Goal: Task Accomplishment & Management: Use online tool/utility

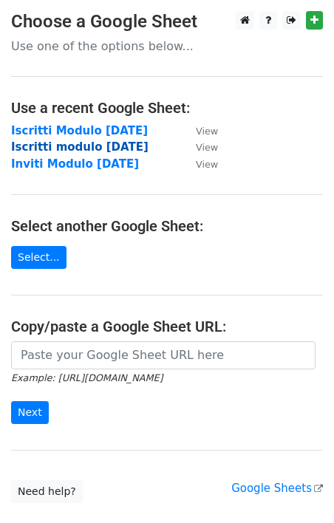
click at [80, 146] on strong "Iscritti modulo [DATE]" at bounding box center [79, 146] width 137 height 13
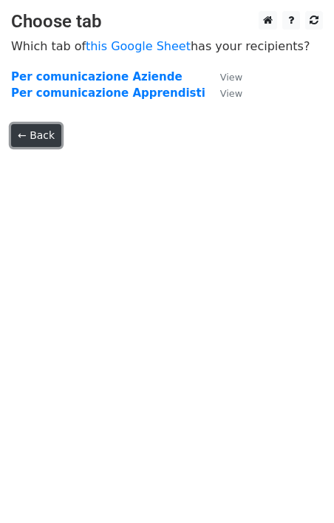
click at [45, 134] on link "← Back" at bounding box center [36, 135] width 50 height 23
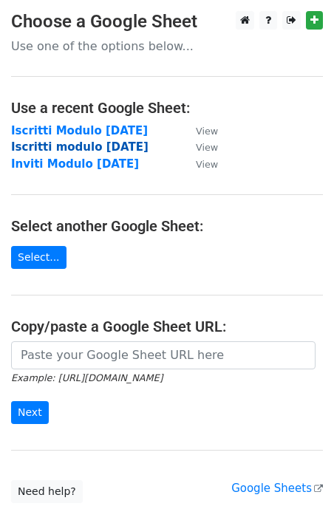
click at [73, 145] on strong "Iscritti modulo [DATE]" at bounding box center [79, 146] width 137 height 13
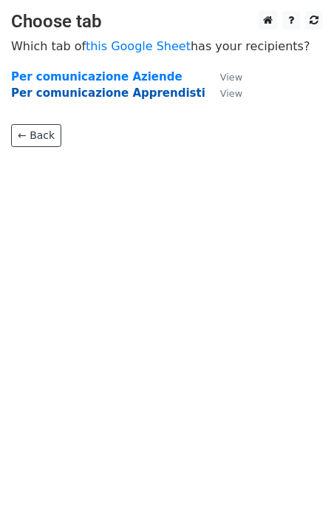
click at [114, 90] on strong "Per comunicazione Apprendisti" at bounding box center [108, 92] width 194 height 13
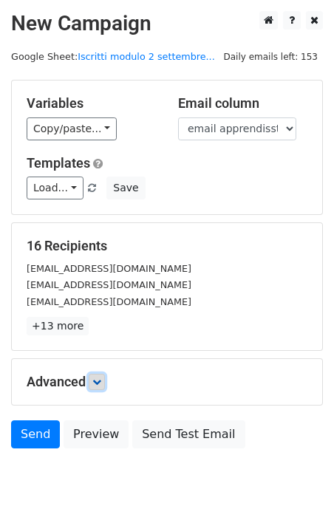
click at [104, 385] on link at bounding box center [97, 382] width 16 height 16
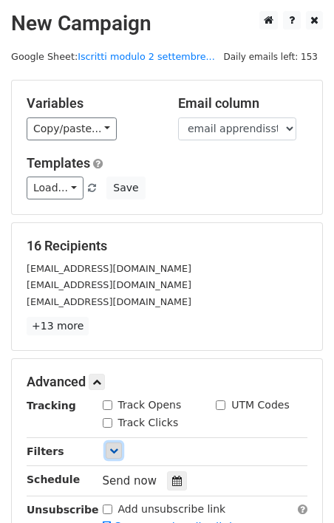
click at [111, 444] on link at bounding box center [114, 450] width 16 height 16
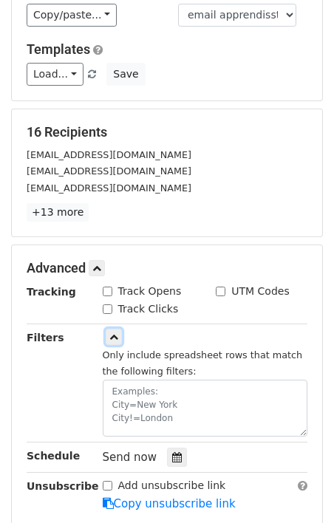
scroll to position [121, 0]
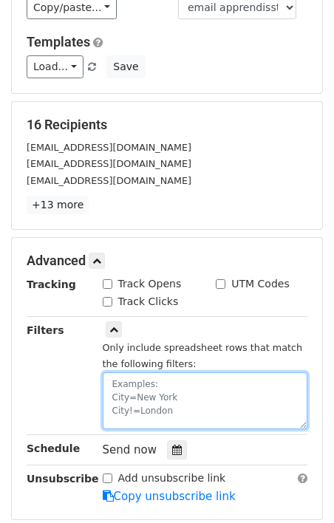
click at [130, 382] on textarea at bounding box center [205, 400] width 205 height 57
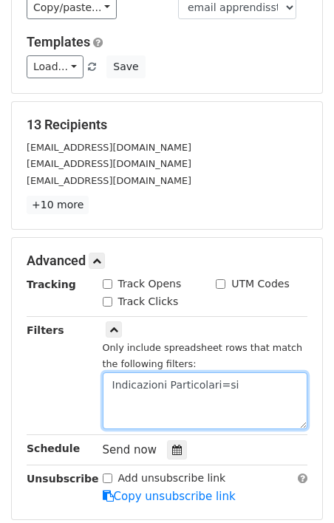
type textarea "Indicazioni Particolari=si"
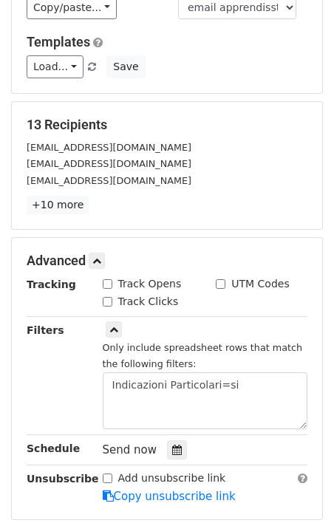
click at [111, 202] on p "+10 more" at bounding box center [167, 205] width 281 height 18
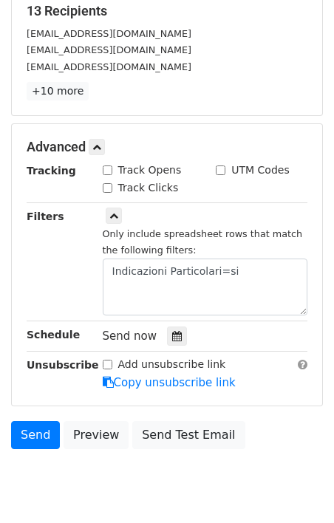
scroll to position [285, 0]
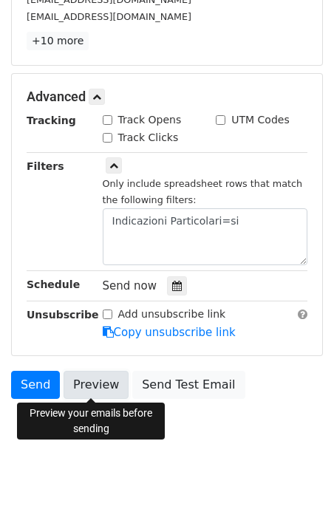
click at [89, 385] on link "Preview" at bounding box center [95, 385] width 65 height 28
click at [172, 285] on icon at bounding box center [177, 286] width 10 height 10
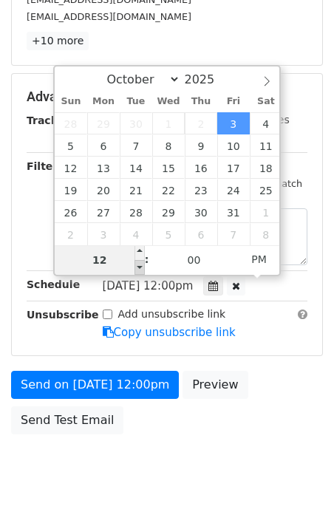
type input "2025-10-03 11:00"
type input "11"
click at [140, 268] on span at bounding box center [139, 267] width 10 height 15
type input "2025-10-03 10:00"
type input "10"
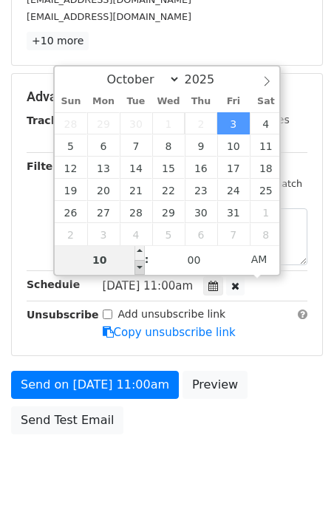
click at [140, 268] on span at bounding box center [139, 267] width 10 height 15
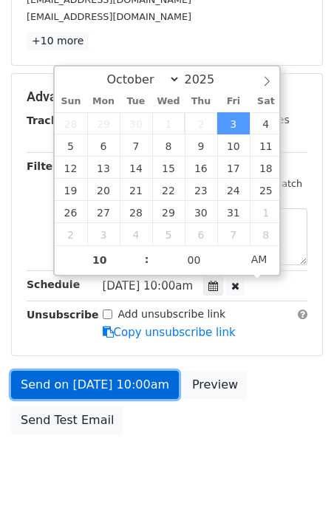
click at [107, 385] on link "Send on Oct 3 at 10:00am" at bounding box center [95, 385] width 168 height 28
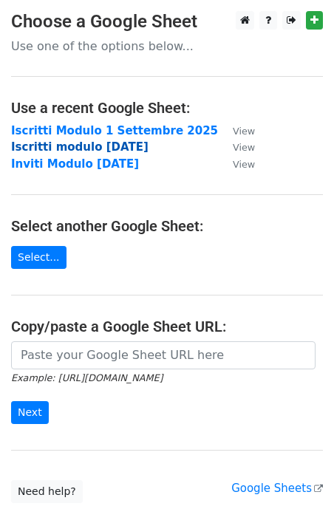
click at [62, 145] on strong "Iscritti modulo 2 settembre 2025" at bounding box center [79, 146] width 137 height 13
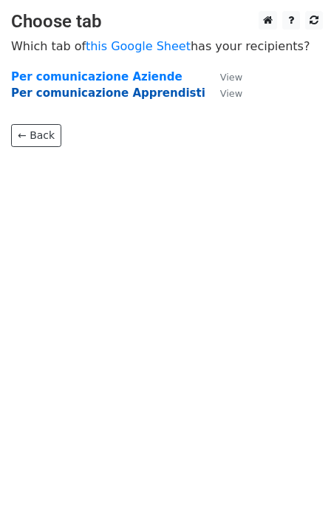
click at [117, 93] on strong "Per comunicazione Apprendisti" at bounding box center [108, 92] width 194 height 13
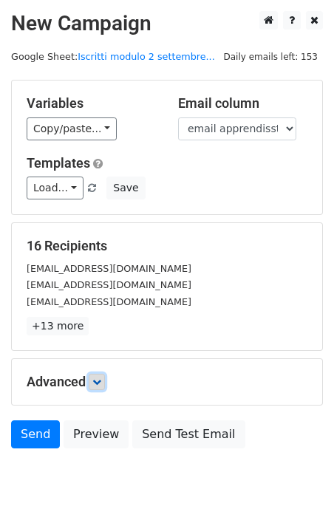
click at [101, 379] on icon at bounding box center [96, 381] width 9 height 9
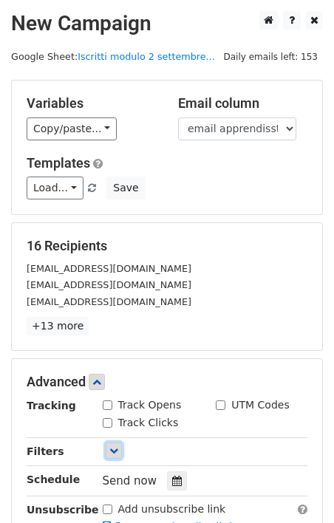
click at [117, 451] on icon at bounding box center [113, 450] width 9 height 9
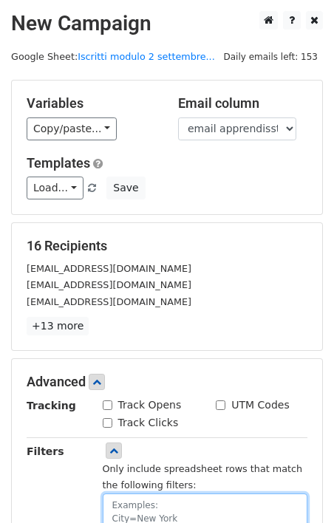
click at [138, 500] on textarea at bounding box center [205, 521] width 205 height 57
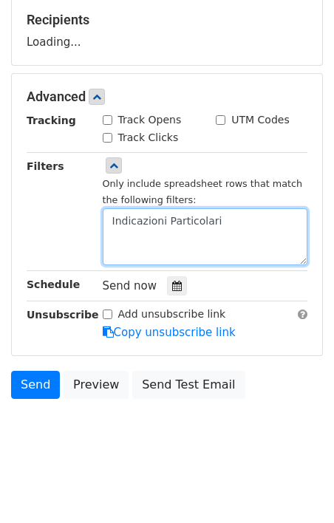
scroll to position [486, 0]
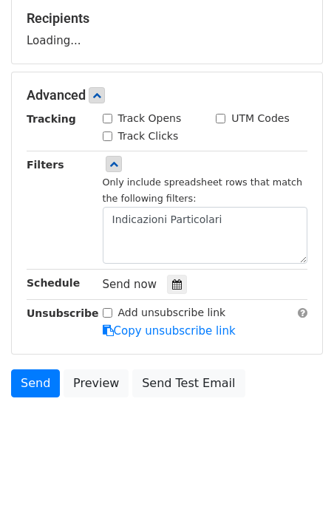
click at [234, 204] on small "Only include spreadsheet rows that match the following filters:" at bounding box center [203, 190] width 200 height 28
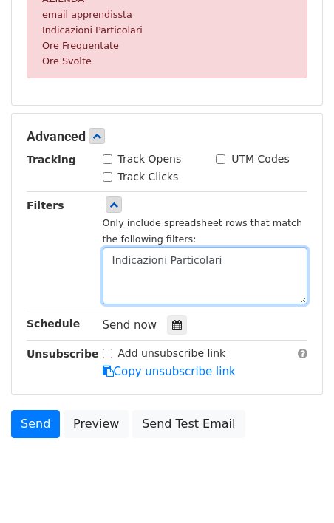
click at [231, 261] on textarea "Indicazioni Particolari" at bounding box center [205, 275] width 205 height 57
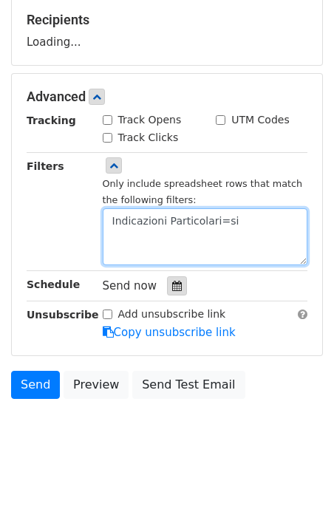
scroll to position [285, 0]
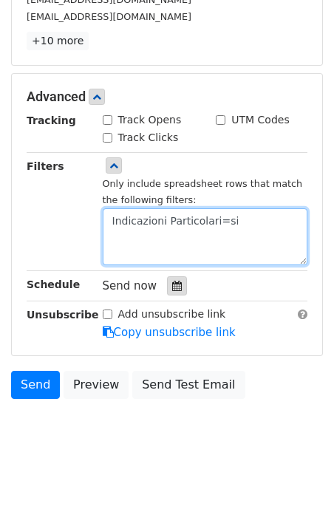
type textarea "Indicazioni Particolari=si"
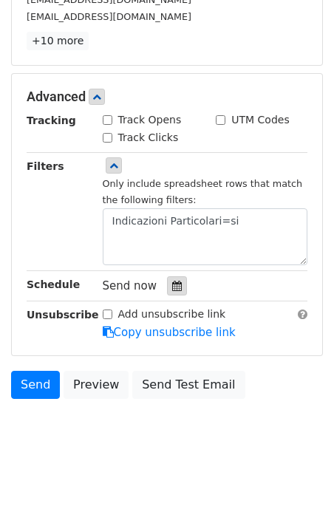
click at [172, 286] on icon at bounding box center [177, 286] width 10 height 10
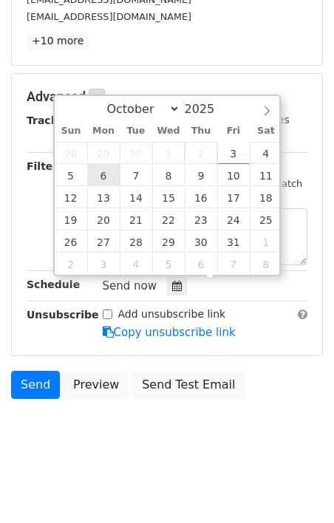
type input "2025-10-06 12:00"
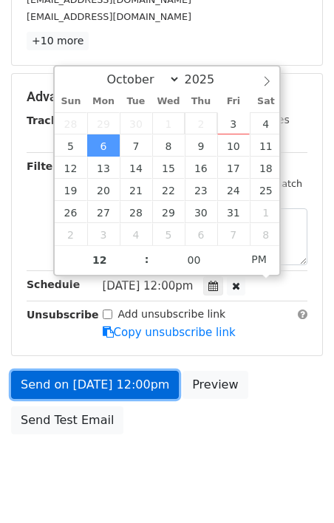
click at [110, 377] on link "Send on Oct 6 at 12:00pm" at bounding box center [95, 385] width 168 height 28
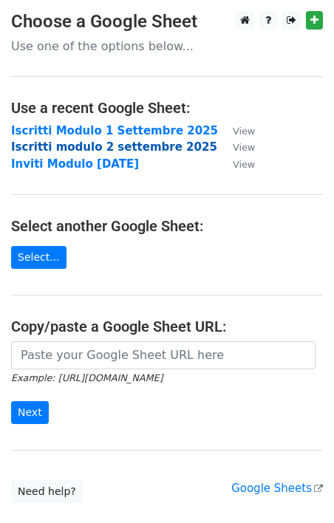
click at [121, 151] on strong "Iscritti modulo 2 settembre 2025" at bounding box center [114, 146] width 206 height 13
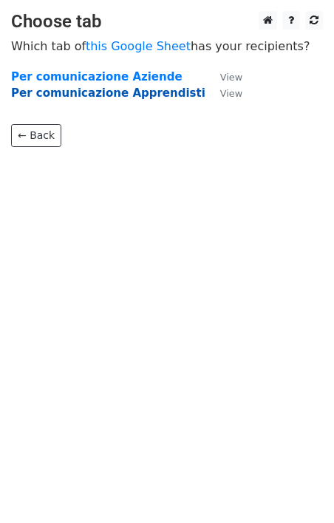
click at [131, 95] on strong "Per comunicazione Apprendisti" at bounding box center [108, 92] width 194 height 13
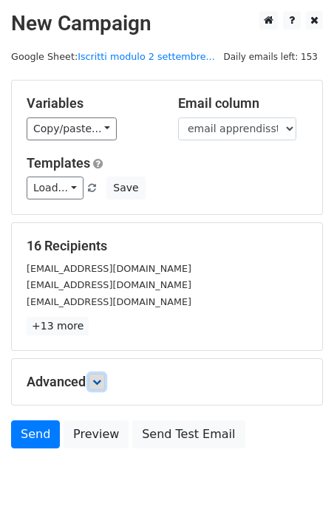
click at [100, 380] on icon at bounding box center [96, 381] width 9 height 9
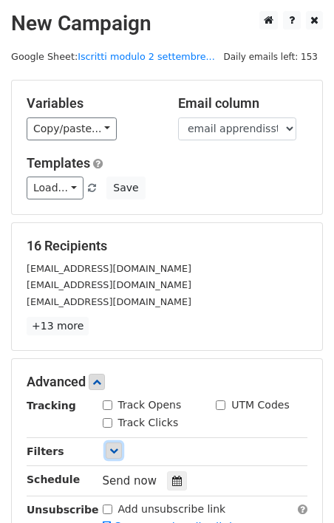
click at [114, 452] on icon at bounding box center [113, 450] width 9 height 9
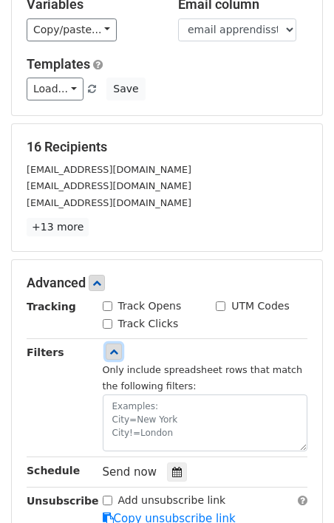
scroll to position [103, 0]
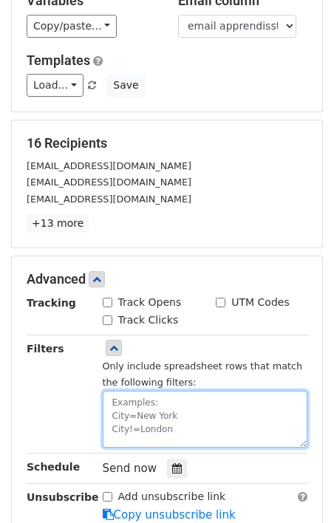
click at [156, 396] on textarea at bounding box center [205, 419] width 205 height 57
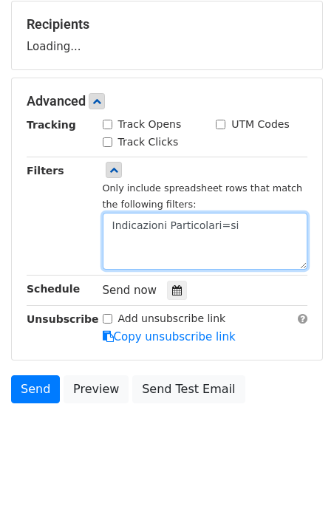
scroll to position [226, 0]
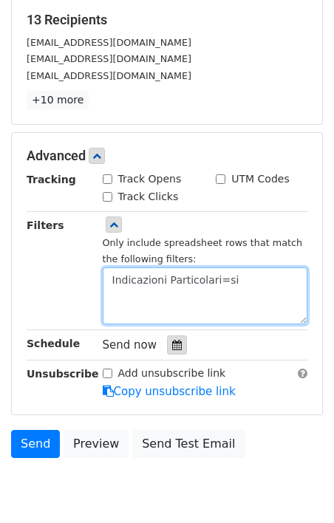
type textarea "Indicazioni Particolari=si"
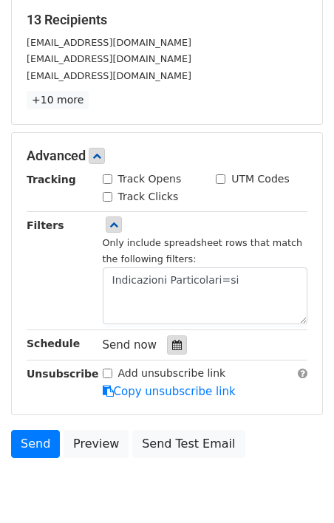
click at [173, 344] on icon at bounding box center [177, 345] width 10 height 10
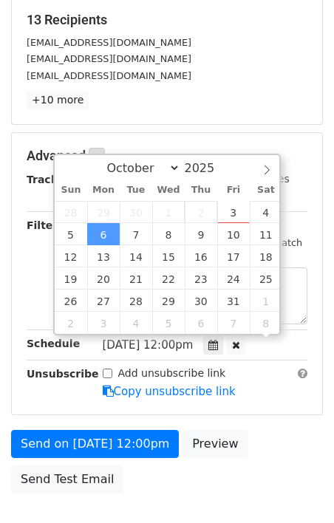
scroll to position [1, 0]
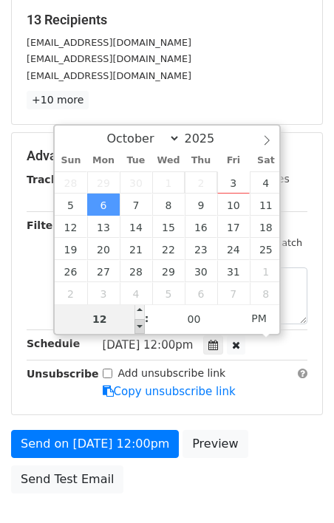
type input "[DATE] 11:00"
type input "11"
click at [140, 327] on span at bounding box center [139, 326] width 10 height 15
type input "[DATE] 10:00"
type input "10"
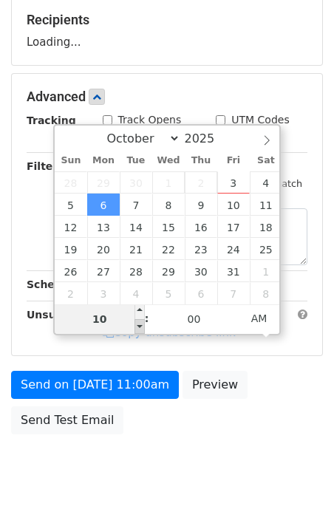
click at [140, 327] on span at bounding box center [139, 326] width 10 height 15
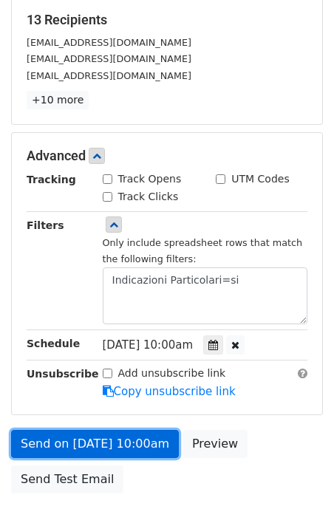
click at [79, 444] on link "Send on [DATE] 10:00am" at bounding box center [95, 444] width 168 height 28
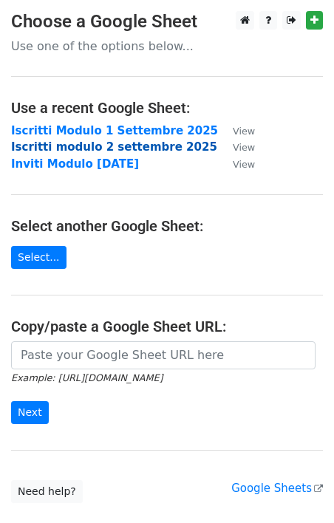
click at [95, 145] on strong "Iscritti modulo 2 settembre 2025" at bounding box center [114, 146] width 206 height 13
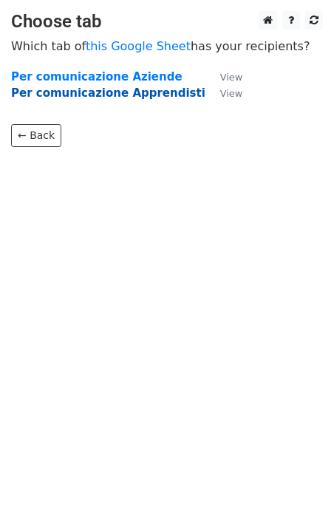
click at [76, 97] on strong "Per comunicazione Apprendisti" at bounding box center [108, 92] width 194 height 13
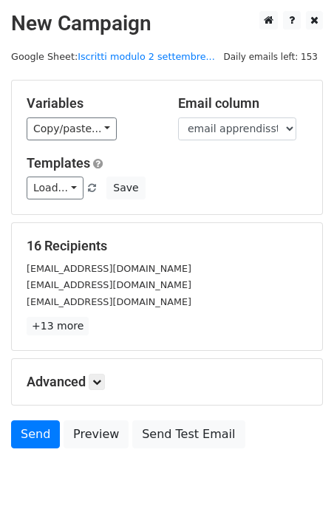
scroll to position [51, 0]
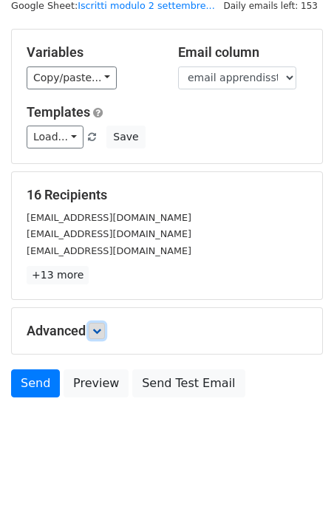
click at [100, 331] on icon at bounding box center [96, 330] width 9 height 9
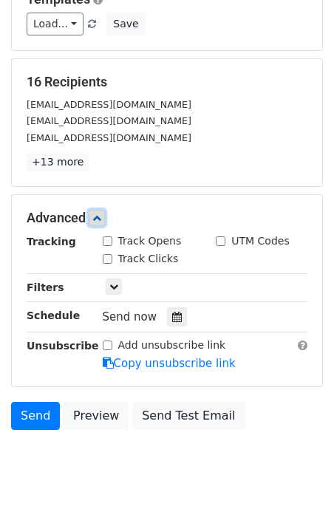
scroll to position [195, 0]
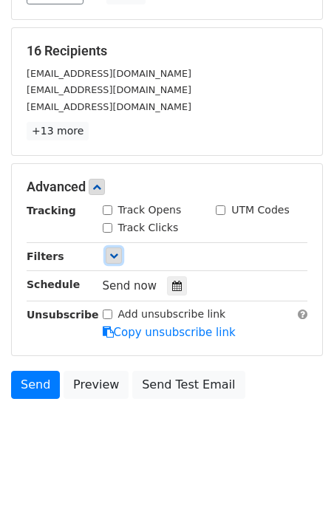
click at [112, 255] on icon at bounding box center [113, 255] width 9 height 9
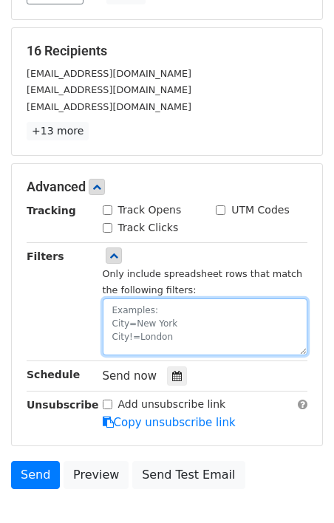
click at [133, 317] on textarea at bounding box center [205, 326] width 205 height 57
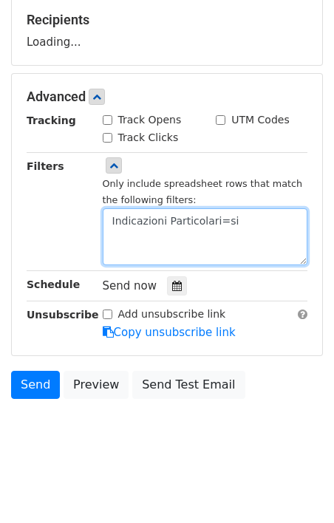
scroll to position [231, 0]
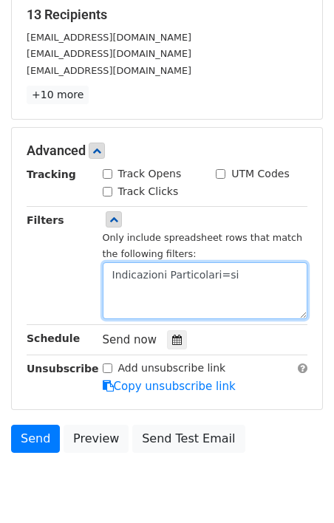
type textarea "Indicazioni Particolari=si"
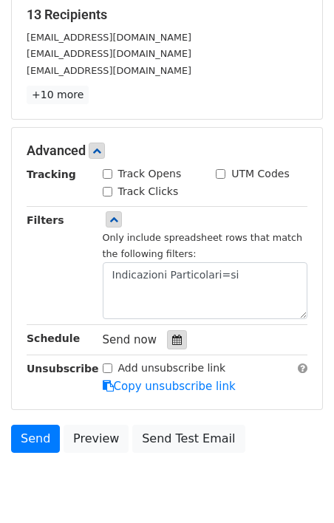
click at [172, 342] on icon at bounding box center [177, 339] width 10 height 10
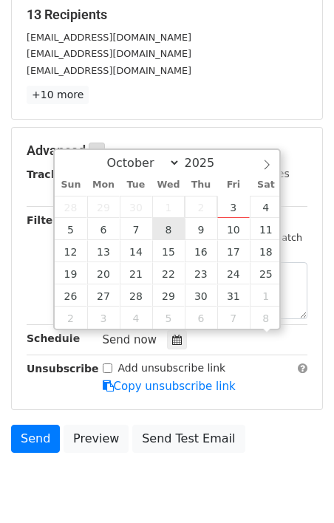
scroll to position [1, 0]
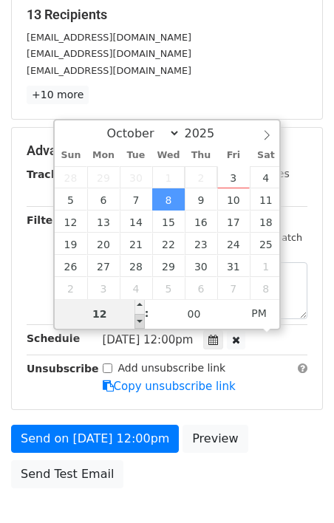
type input "2025-10-08 11:00"
type input "11"
click at [140, 320] on span at bounding box center [139, 321] width 10 height 15
type input "2025-10-08 10:00"
type input "10"
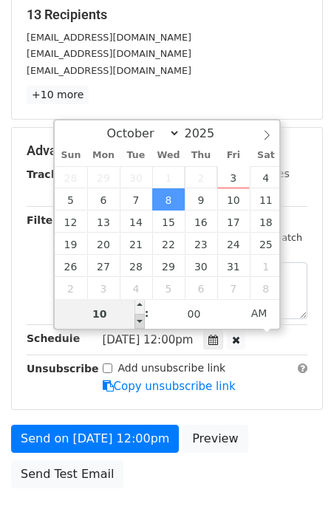
click at [140, 320] on span at bounding box center [139, 321] width 10 height 15
type input "2025-10-08 09:00"
type input "09"
click at [140, 320] on span at bounding box center [139, 321] width 10 height 15
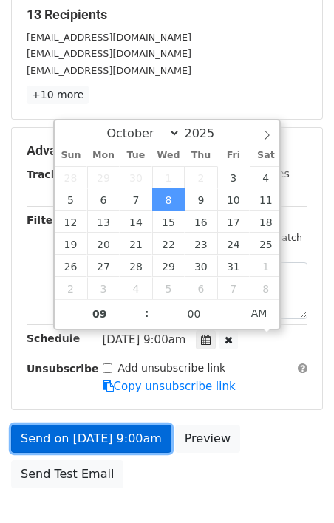
click at [120, 439] on link "Send on Oct 8 at 9:00am" at bounding box center [91, 439] width 160 height 28
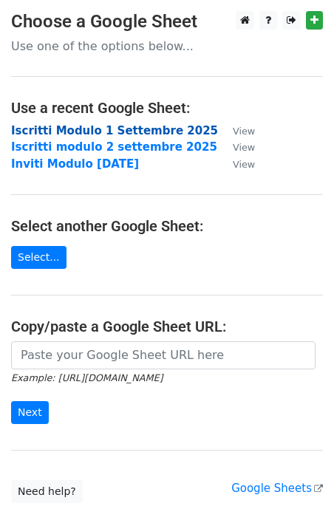
click at [92, 131] on strong "Iscritti Modulo 1 Settembre 2025" at bounding box center [114, 130] width 207 height 13
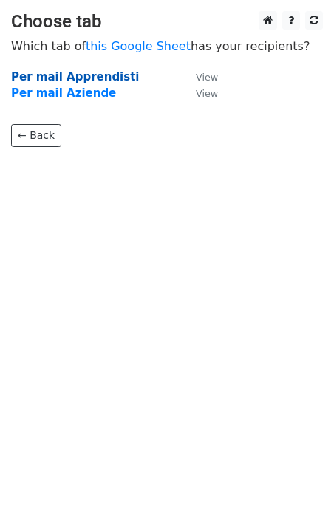
click at [87, 75] on strong "Per mail Apprendisti" at bounding box center [75, 76] width 128 height 13
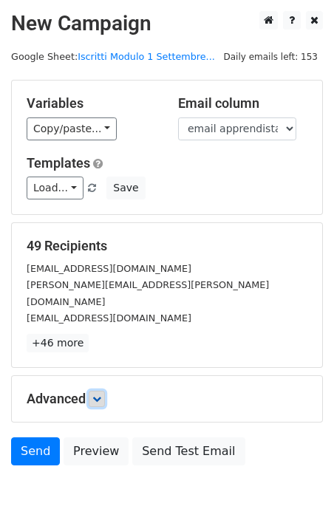
click at [97, 394] on icon at bounding box center [96, 398] width 9 height 9
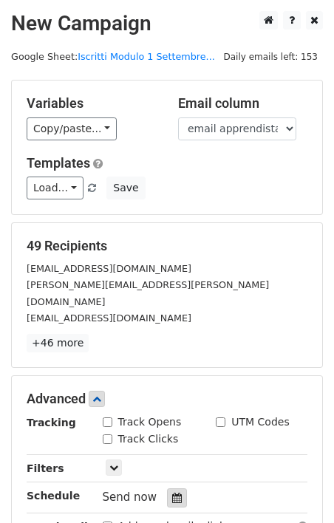
click at [172, 492] on icon at bounding box center [177, 497] width 10 height 10
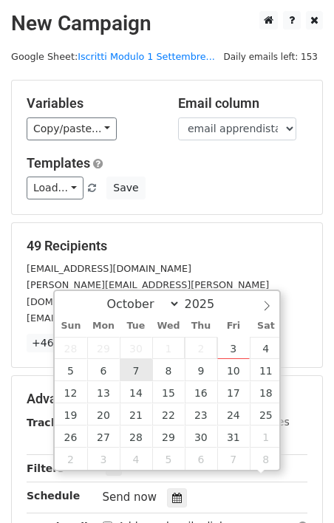
scroll to position [1, 0]
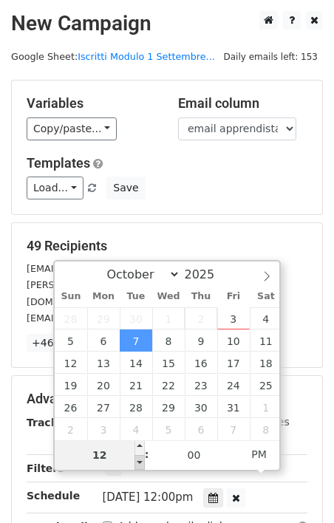
type input "[DATE] 11:00"
type input "11"
click at [140, 461] on span at bounding box center [139, 462] width 10 height 15
type input "2025-10-07 10:00"
type input "10"
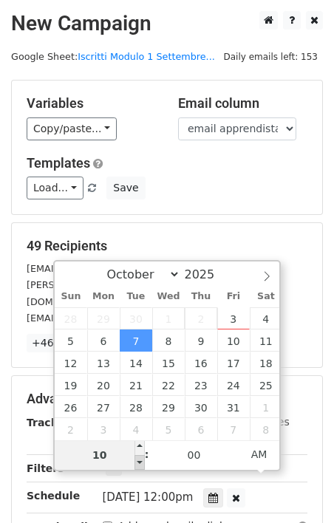
click at [140, 461] on span at bounding box center [139, 462] width 10 height 15
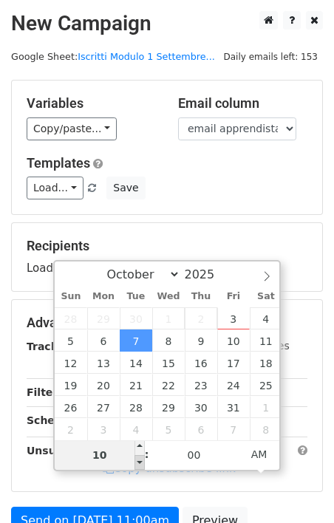
type input "2025-10-07 09:00"
type input "09"
click at [140, 461] on span at bounding box center [139, 462] width 10 height 15
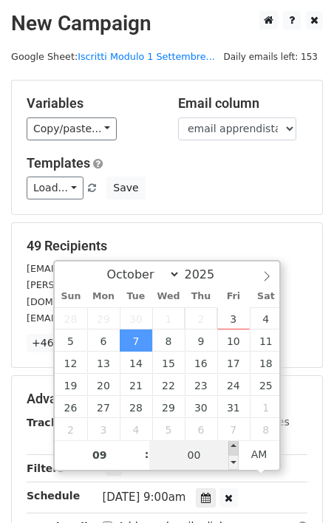
type input "2025-10-07 09:05"
type input "05"
click at [234, 447] on span at bounding box center [233, 447] width 10 height 15
type input "2025-10-07 09:10"
type input "10"
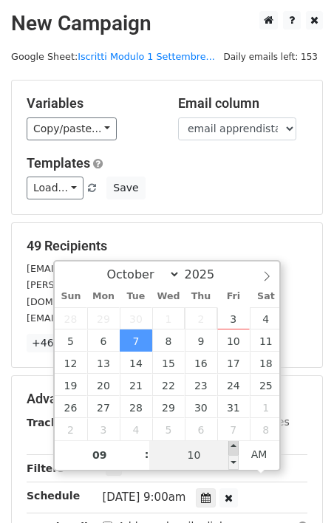
click at [234, 447] on span at bounding box center [233, 447] width 10 height 15
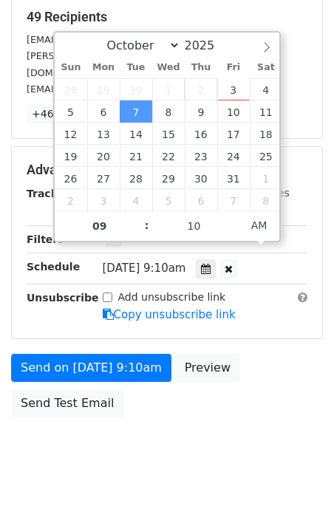
scroll to position [230, 0]
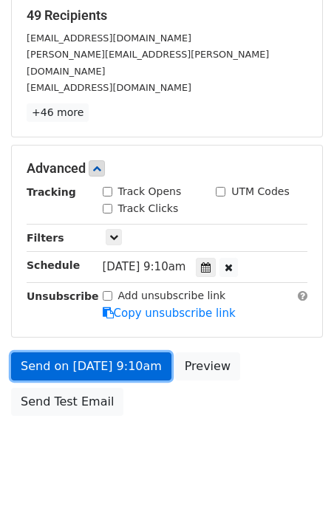
click at [104, 352] on link "Send on Oct 7 at 9:10am" at bounding box center [91, 366] width 160 height 28
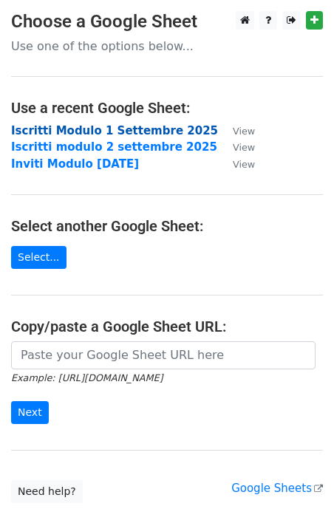
click at [68, 130] on strong "Iscritti Modulo 1 Settembre 2025" at bounding box center [114, 130] width 207 height 13
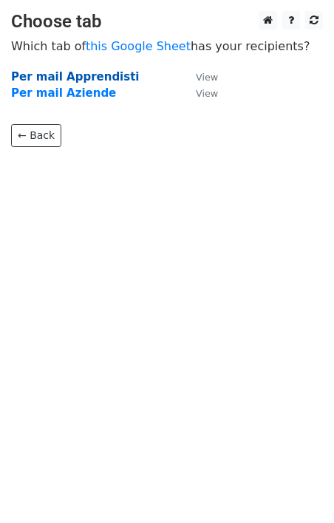
click at [84, 75] on strong "Per mail Apprendisti" at bounding box center [75, 76] width 128 height 13
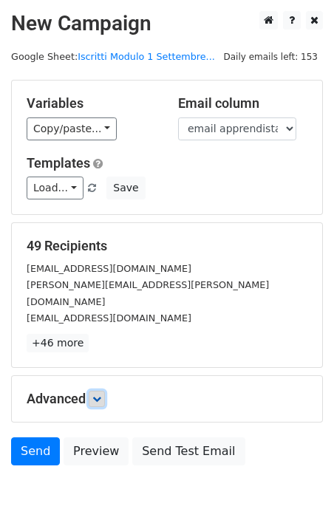
click at [101, 394] on icon at bounding box center [96, 398] width 9 height 9
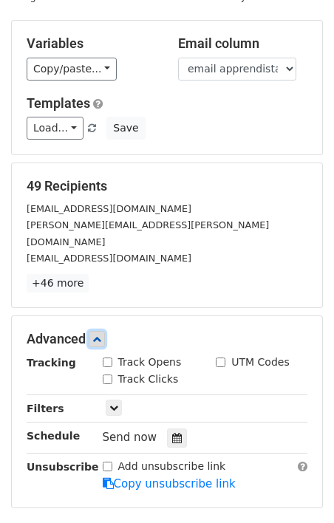
scroll to position [69, 0]
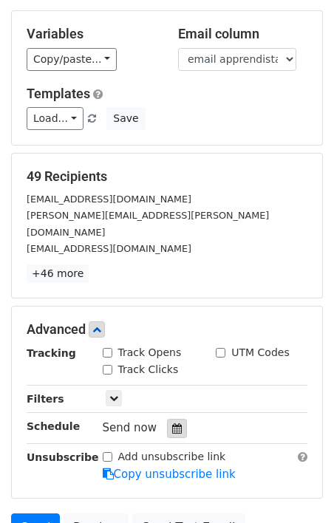
click at [172, 423] on icon at bounding box center [177, 428] width 10 height 10
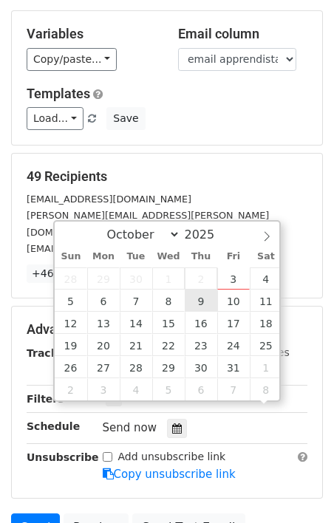
scroll to position [1, 0]
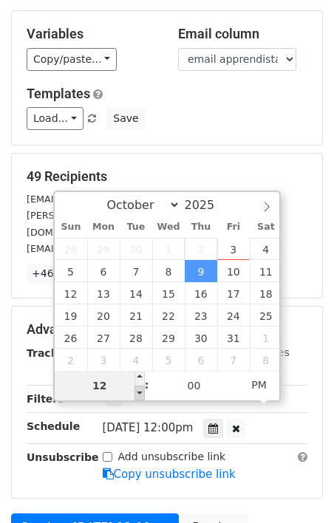
type input "[DATE] 11:00"
type input "11"
click at [140, 391] on span at bounding box center [139, 392] width 10 height 15
type input "[DATE] 10:00"
type input "10"
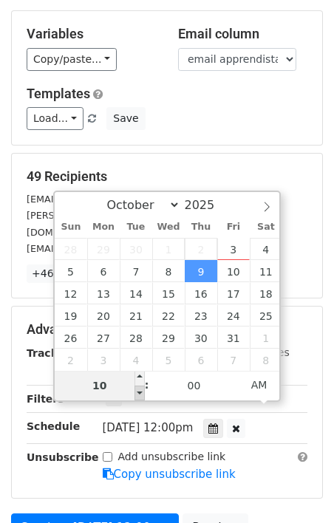
click at [140, 391] on span at bounding box center [139, 392] width 10 height 15
type input "[DATE] 09:00"
type input "09"
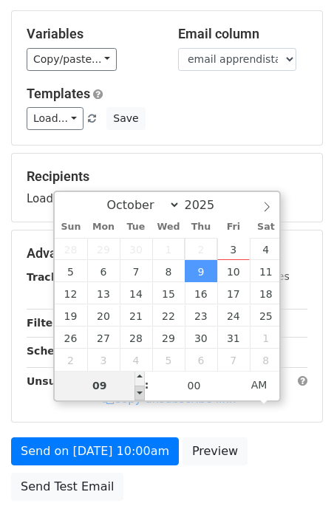
click at [140, 391] on span at bounding box center [139, 392] width 10 height 15
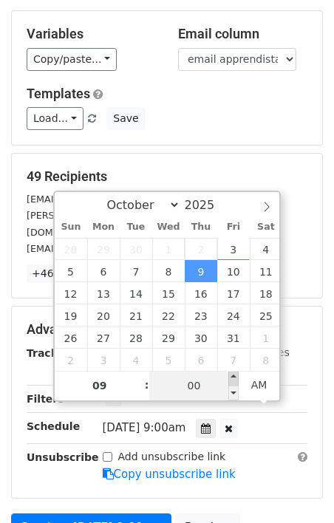
type input "[DATE] 09:05"
type input "05"
click at [234, 377] on span at bounding box center [233, 378] width 10 height 15
type input "[DATE] 09:10"
type input "10"
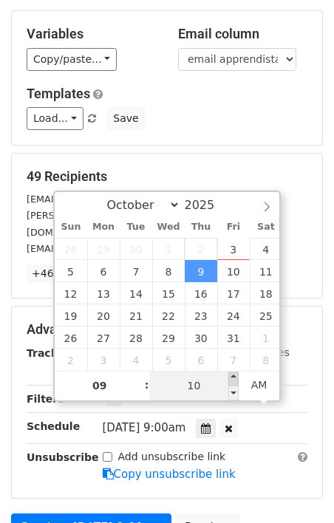
click at [234, 377] on span at bounding box center [233, 378] width 10 height 15
type input "[DATE] 09:15"
type input "15"
click at [234, 377] on span at bounding box center [233, 378] width 10 height 15
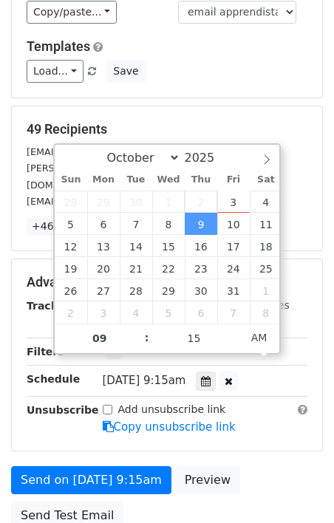
scroll to position [118, 0]
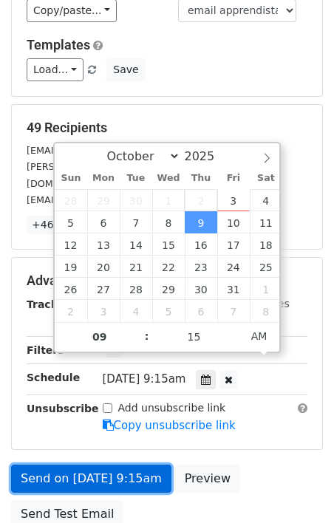
click at [106, 464] on link "Send on [DATE] 9:15am" at bounding box center [91, 478] width 160 height 28
